Goal: Navigation & Orientation: Find specific page/section

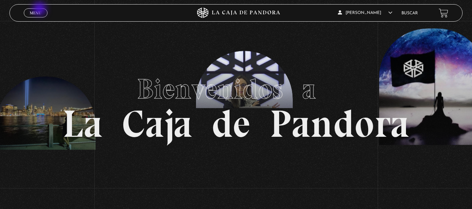
click at [40, 9] on link "Menu Cerrar" at bounding box center [36, 12] width 24 height 9
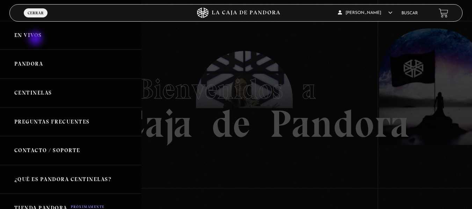
click at [37, 35] on link "En vivos" at bounding box center [71, 35] width 142 height 29
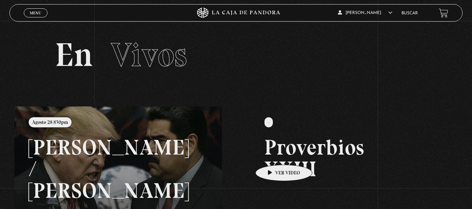
scroll to position [35, 0]
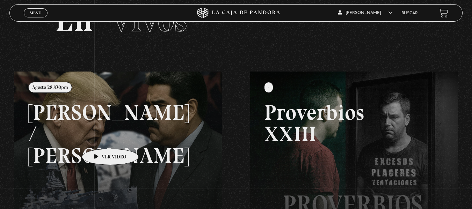
click at [99, 138] on link at bounding box center [250, 176] width 472 height 209
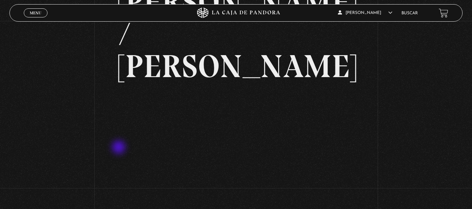
scroll to position [35, 0]
